Goal: Register for event/course

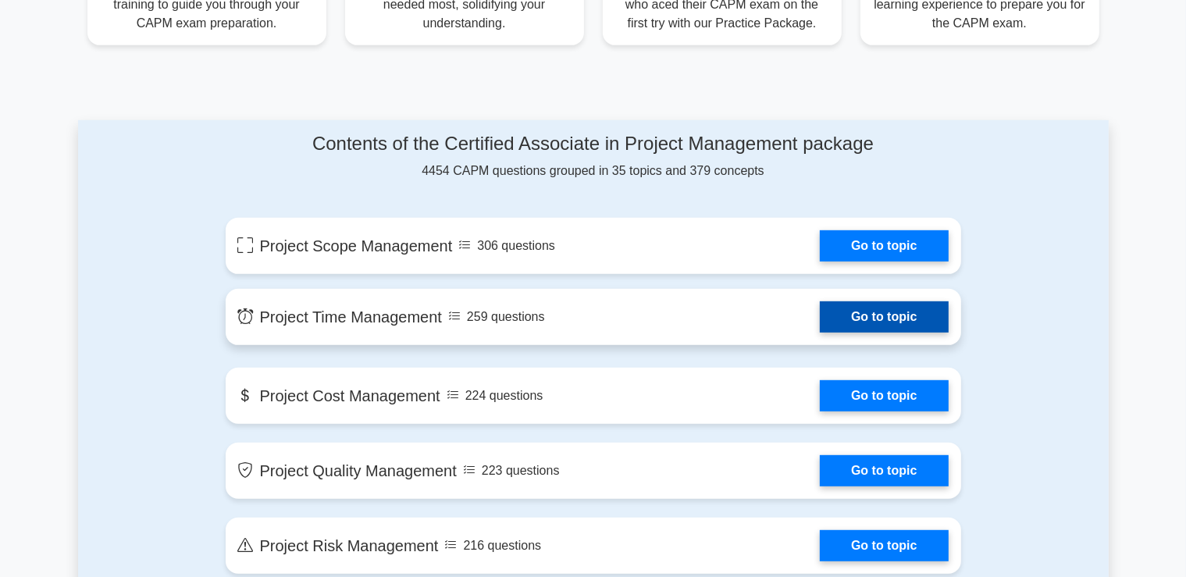
scroll to position [750, 0]
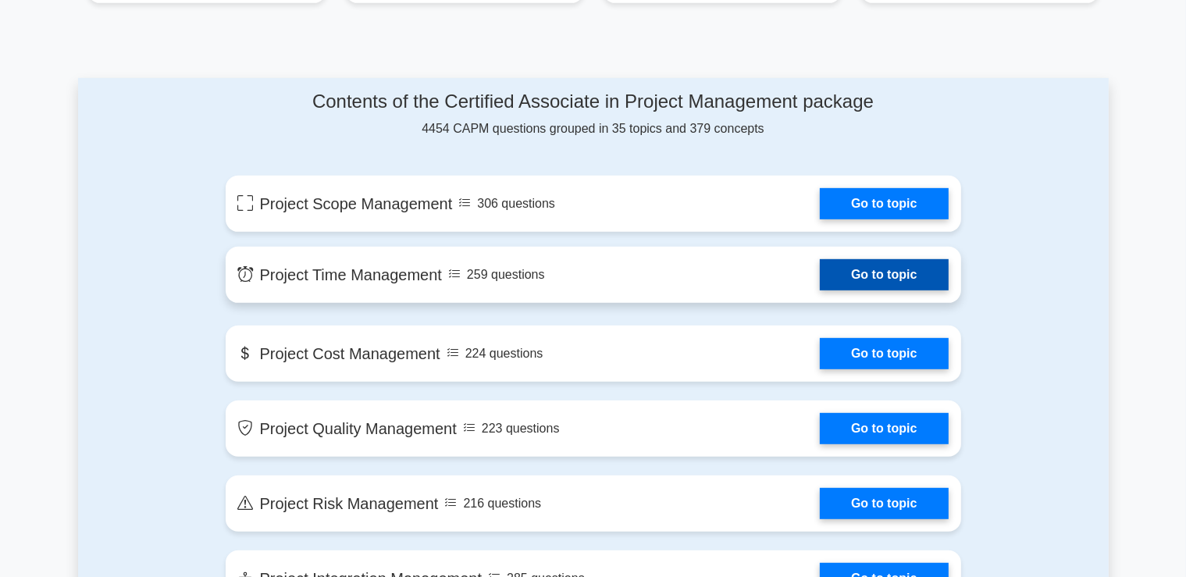
click at [873, 278] on link "Go to topic" at bounding box center [884, 274] width 128 height 31
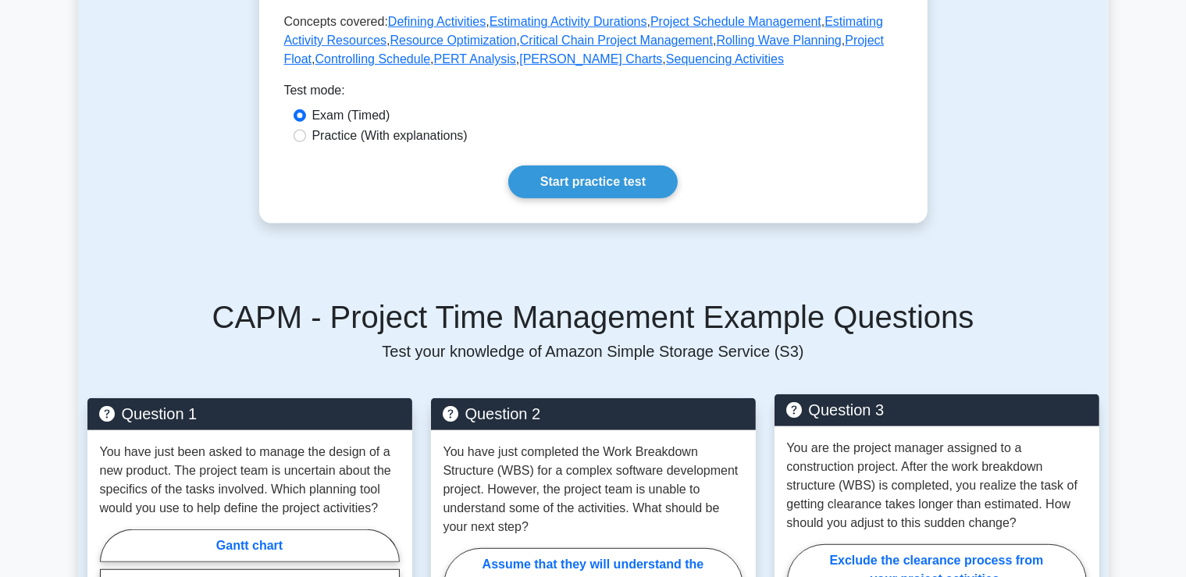
scroll to position [749, 0]
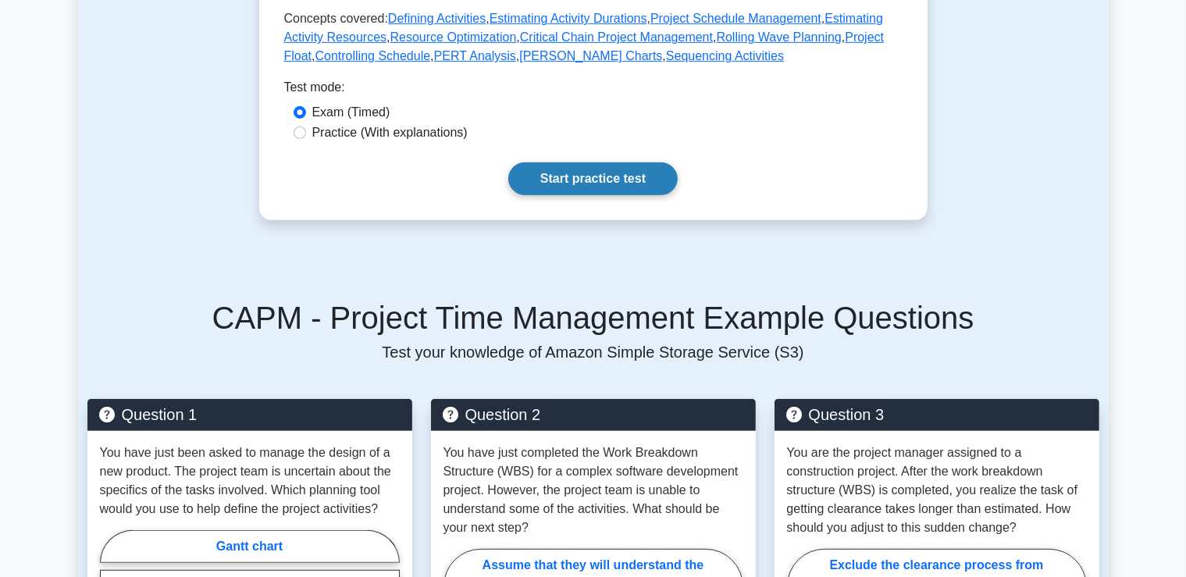
click at [643, 162] on link "Start practice test" at bounding box center [592, 178] width 169 height 33
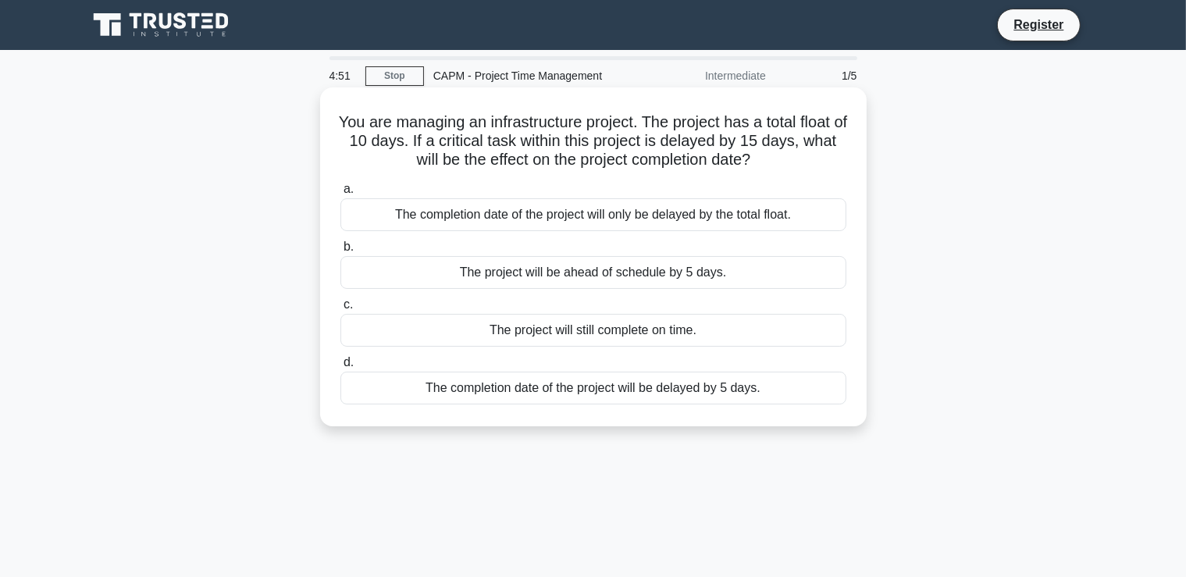
click at [612, 276] on div "The project will be ahead of schedule by 5 days." at bounding box center [593, 272] width 506 height 33
click at [340, 252] on input "b. The project will be ahead of schedule by 5 days." at bounding box center [340, 247] width 0 height 10
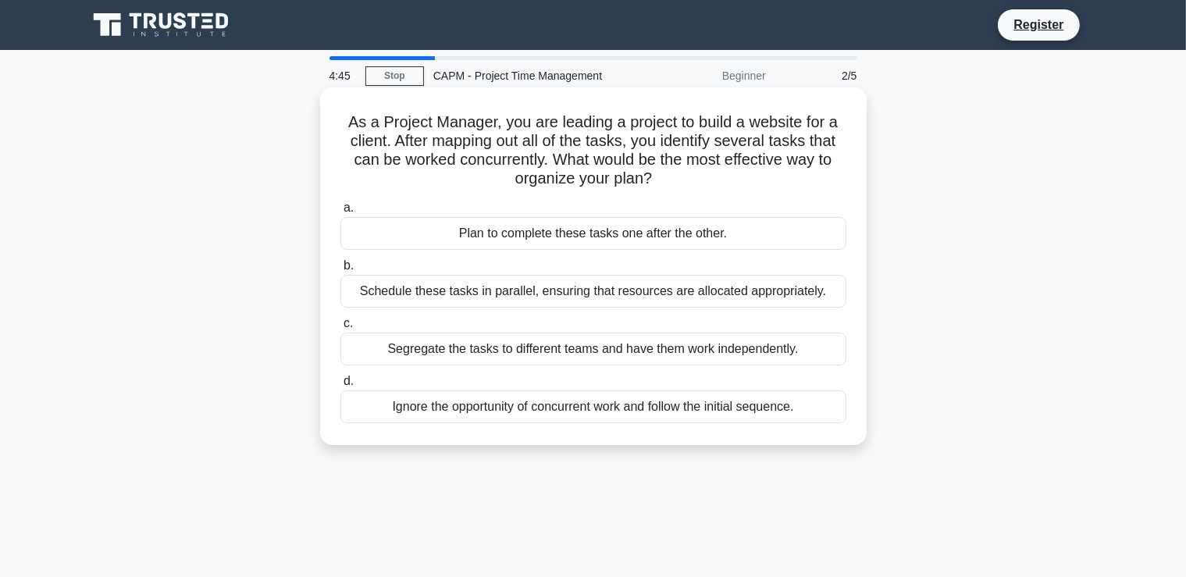
click at [561, 243] on div "Plan to complete these tasks one after the other." at bounding box center [593, 233] width 506 height 33
click at [340, 213] on input "a. Plan to complete these tasks one after the other." at bounding box center [340, 208] width 0 height 10
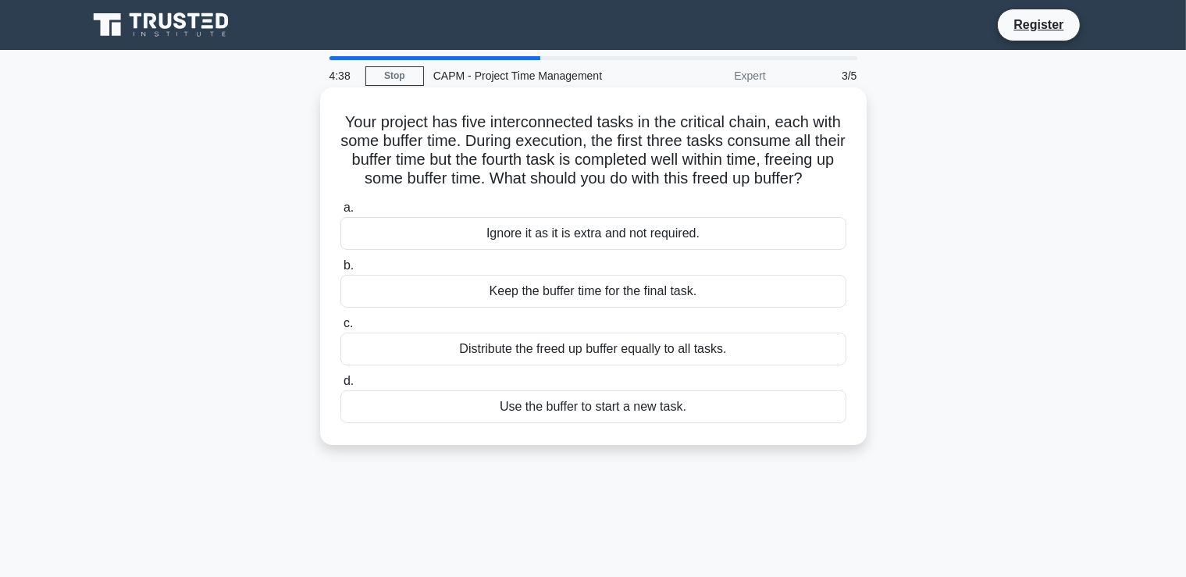
click at [567, 357] on div "Distribute the freed up buffer equally to all tasks." at bounding box center [593, 349] width 506 height 33
click at [340, 329] on input "c. Distribute the freed up buffer equally to all tasks." at bounding box center [340, 324] width 0 height 10
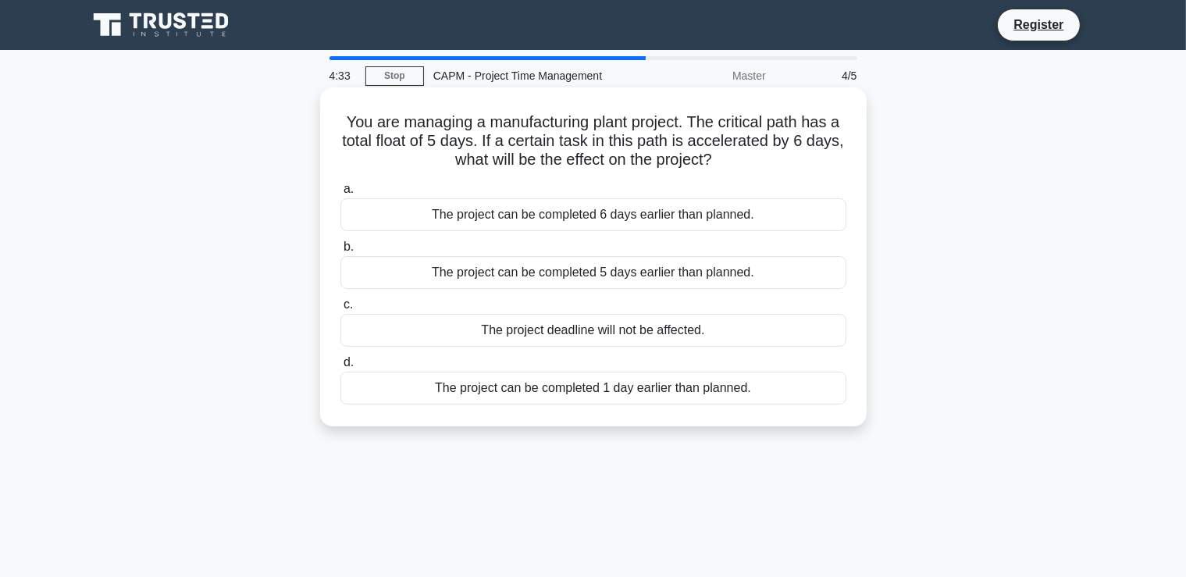
click at [563, 358] on label "d. The project can be completed 1 day earlier than planned." at bounding box center [593, 379] width 506 height 52
click at [340, 358] on input "d. The project can be completed 1 day earlier than planned." at bounding box center [340, 363] width 0 height 10
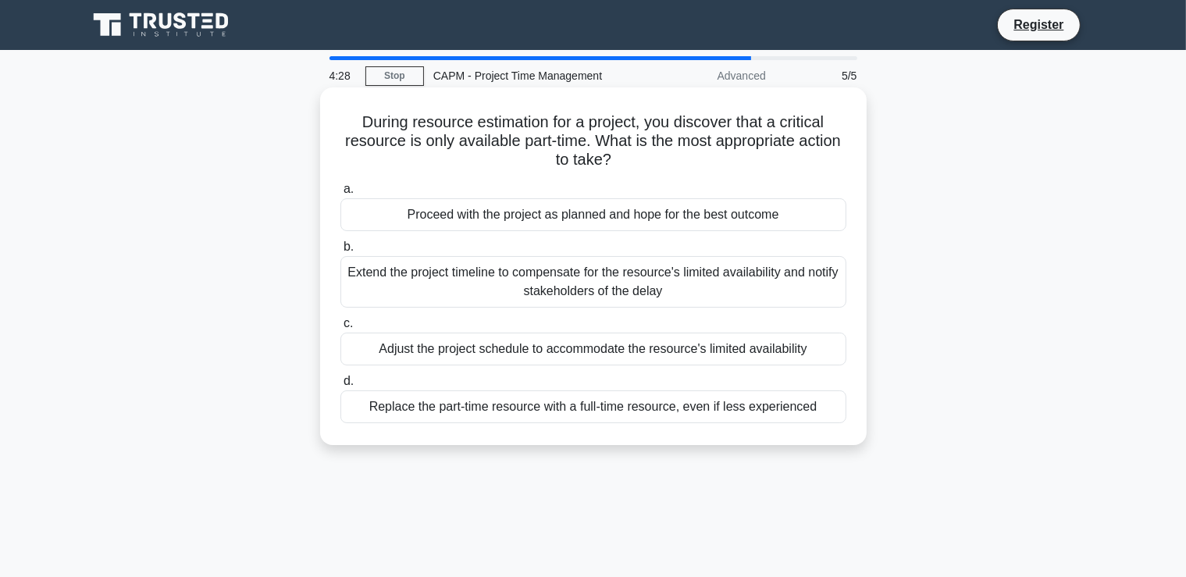
click at [583, 401] on div "Replace the part-time resource with a full-time resource, even if less experien…" at bounding box center [593, 406] width 506 height 33
click at [340, 387] on input "d. Replace the part-time resource with a full-time resource, even if less exper…" at bounding box center [340, 381] width 0 height 10
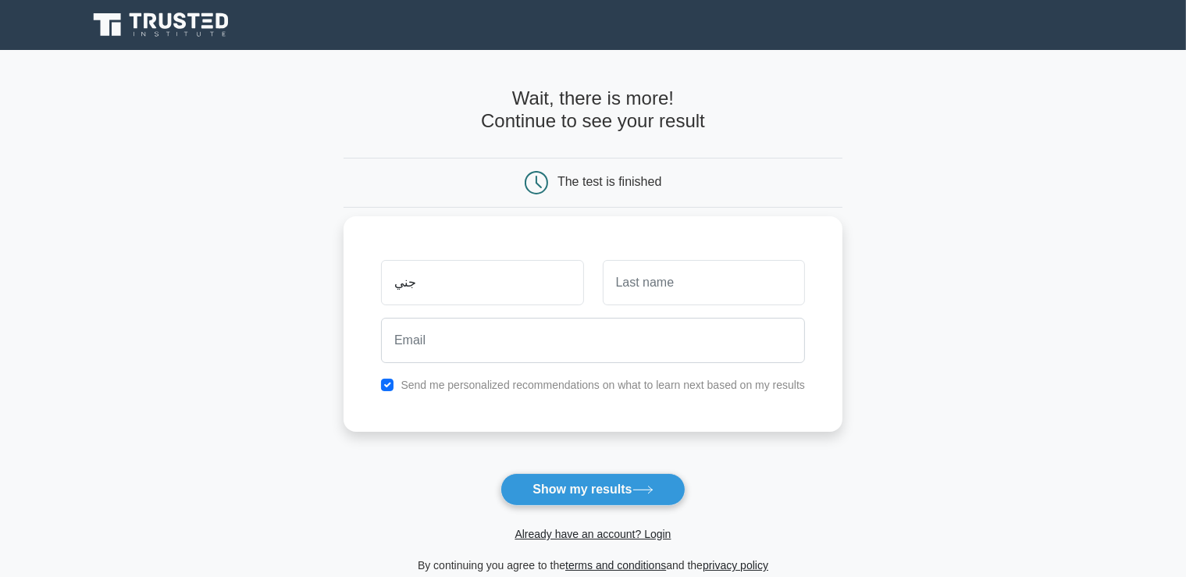
type input "جني"
click at [665, 275] on input "text" at bounding box center [704, 282] width 202 height 45
type input "عامر"
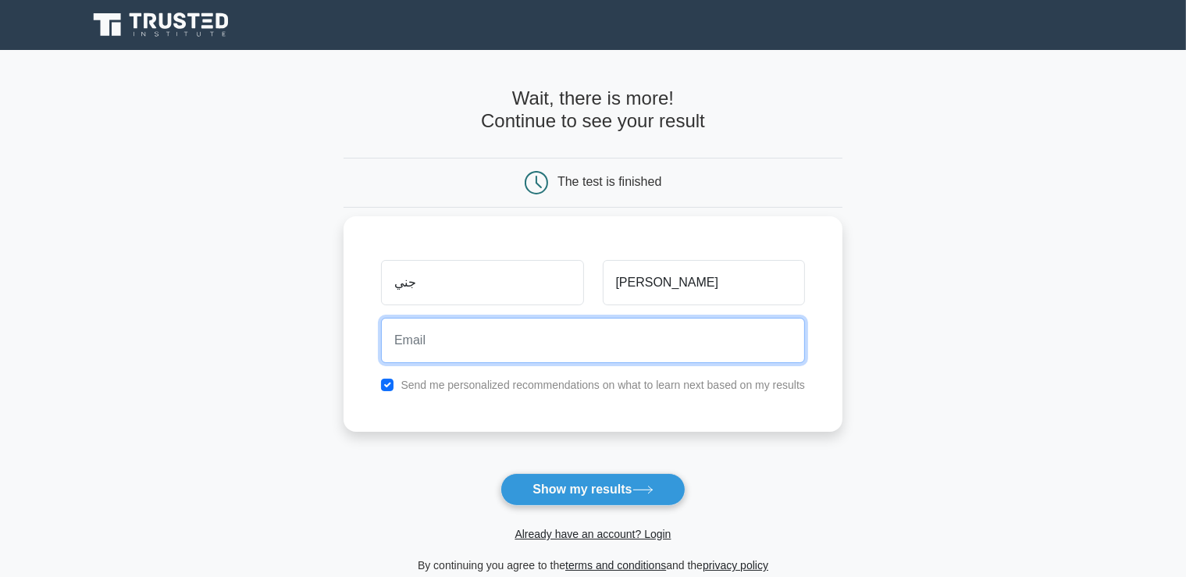
click at [647, 347] on input "email" at bounding box center [593, 340] width 424 height 45
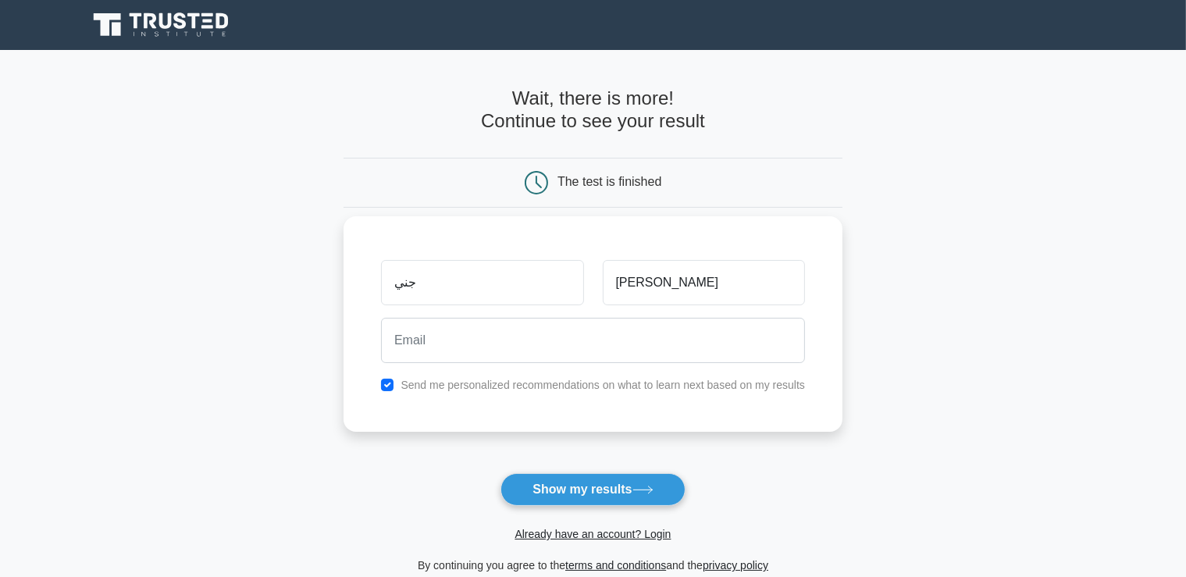
click at [496, 393] on div "Send me personalized recommendations on what to learn next based on my results" at bounding box center [593, 385] width 443 height 19
click at [398, 386] on div "Send me personalized recommendations on what to learn next based on my results" at bounding box center [593, 385] width 443 height 19
click at [389, 386] on input "checkbox" at bounding box center [387, 385] width 12 height 12
checkbox input "false"
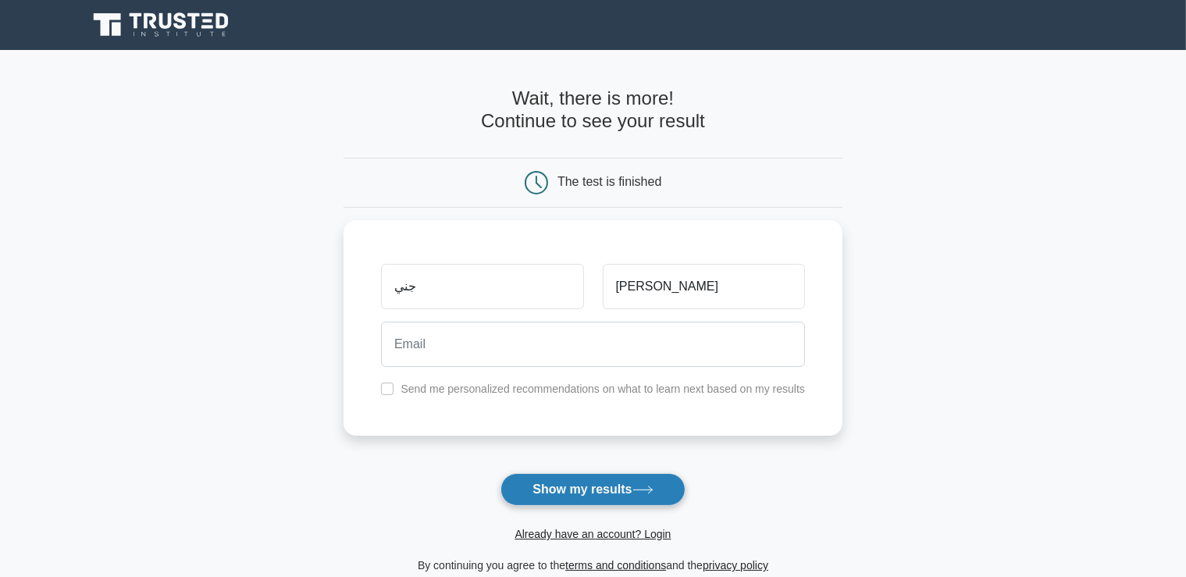
click at [570, 492] on button "Show my results" at bounding box center [593, 489] width 184 height 33
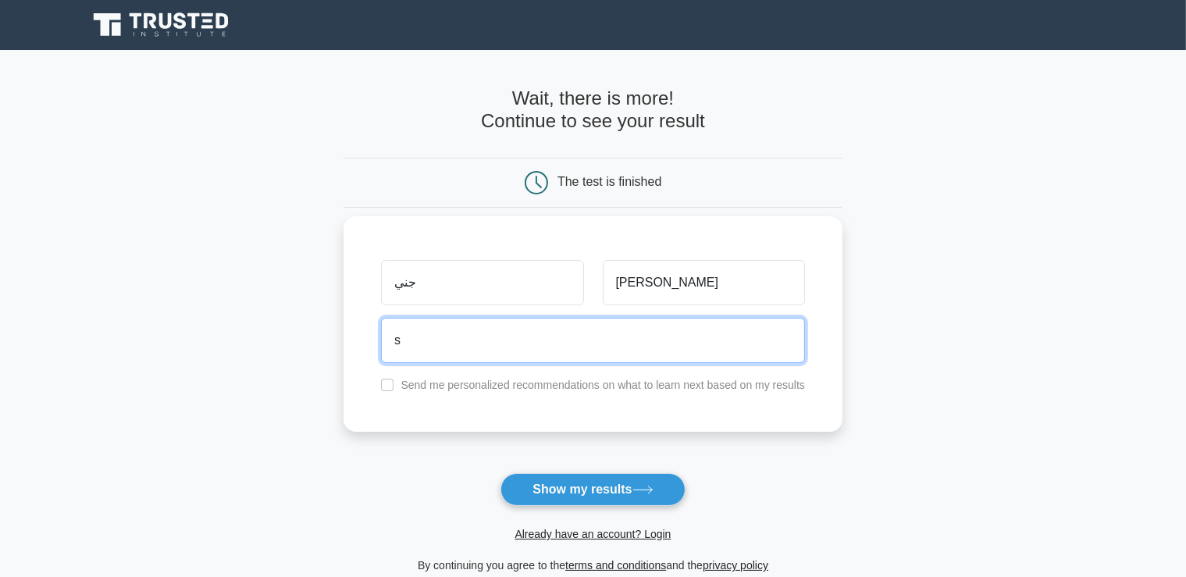
click at [501, 473] on button "Show my results" at bounding box center [593, 489] width 184 height 33
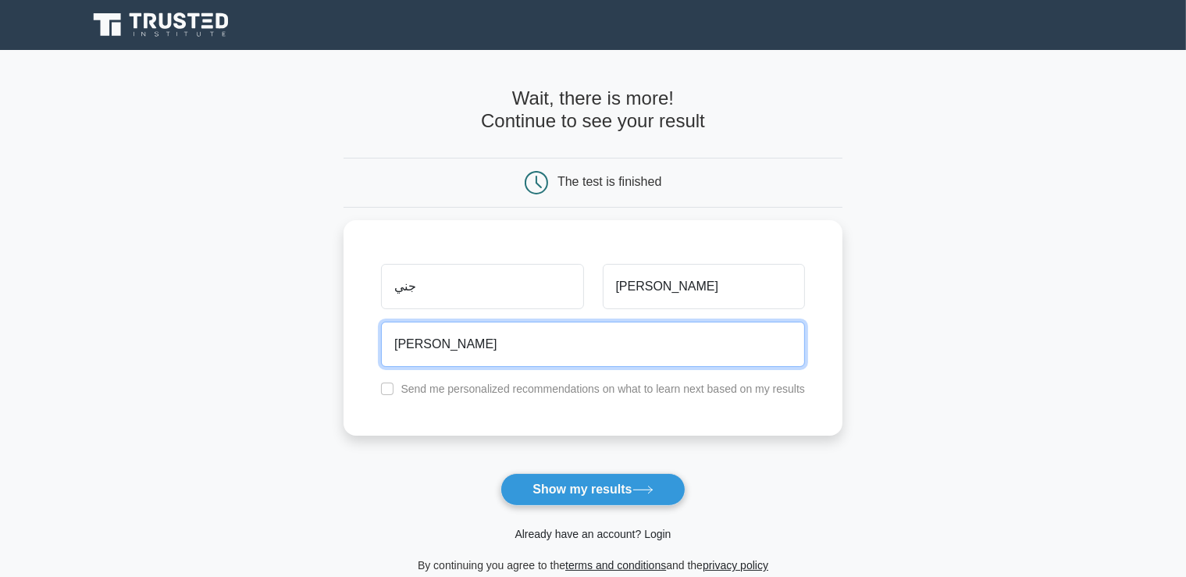
type input "sal"
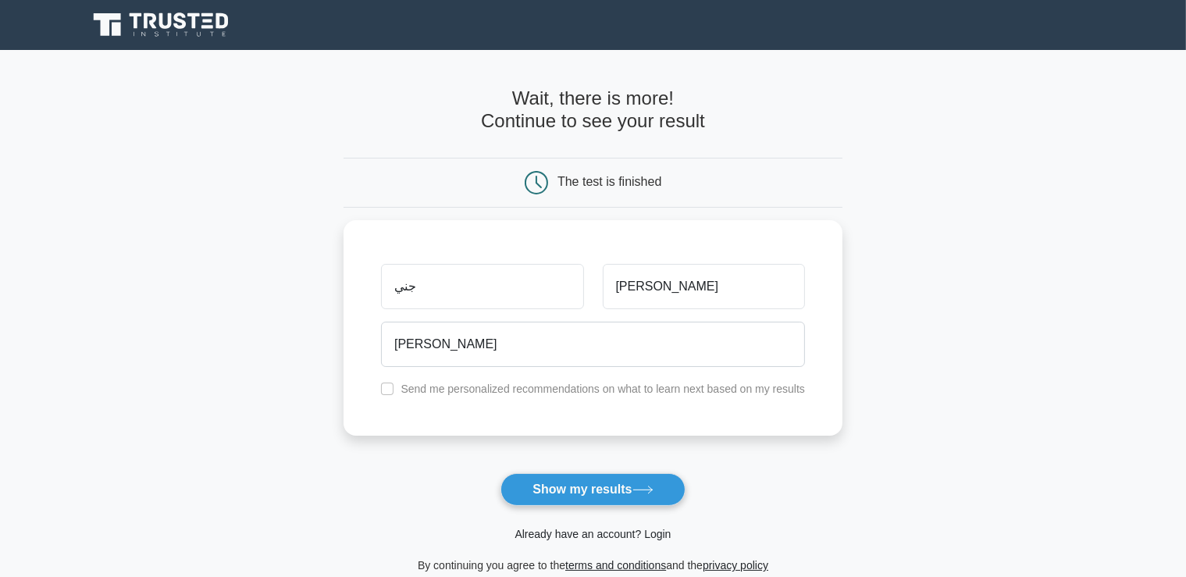
click at [586, 533] on link "Already have an account? Login" at bounding box center [593, 534] width 156 height 12
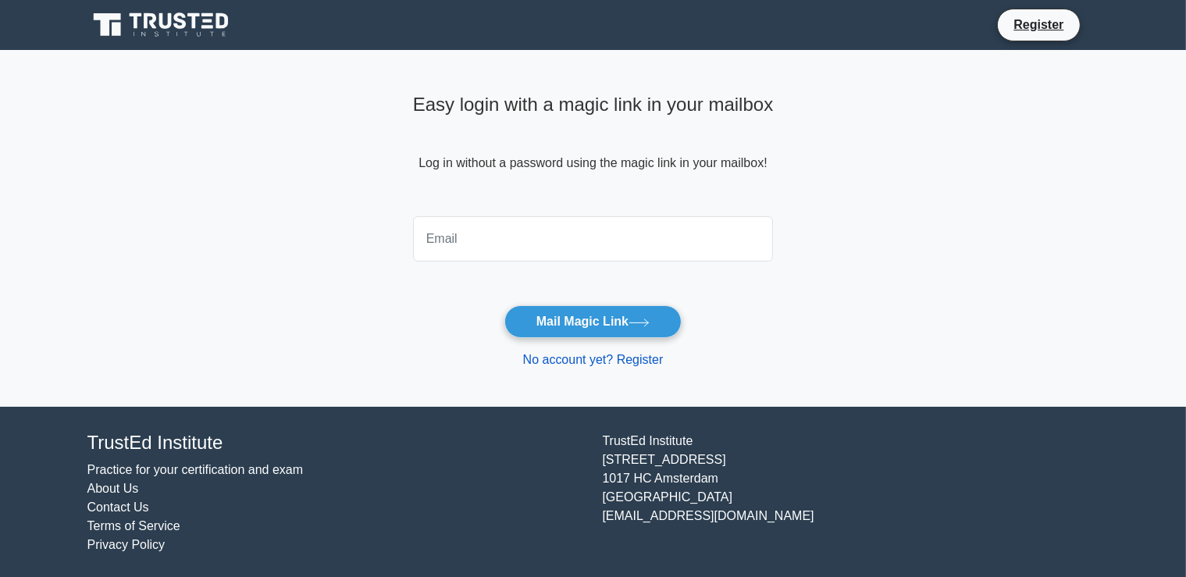
click at [595, 364] on link "No account yet? Register" at bounding box center [593, 359] width 141 height 13
